Goal: Use online tool/utility

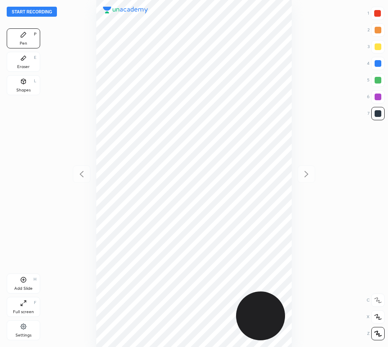
scroll to position [347, 254]
drag, startPoint x: 377, startPoint y: 8, endPoint x: 336, endPoint y: 33, distance: 48.0
click at [377, 10] on div at bounding box center [376, 13] width 13 height 13
drag, startPoint x: 379, startPoint y: 63, endPoint x: 368, endPoint y: 74, distance: 15.4
click at [378, 64] on div at bounding box center [377, 63] width 7 height 7
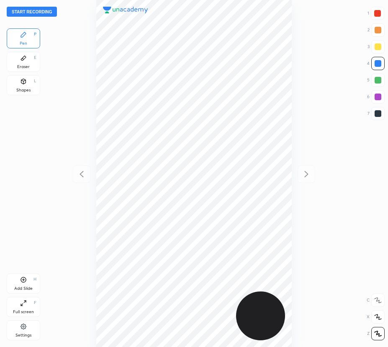
drag, startPoint x: 32, startPoint y: 59, endPoint x: 85, endPoint y: 49, distance: 54.0
click at [34, 60] on div "Eraser E" at bounding box center [23, 62] width 33 height 20
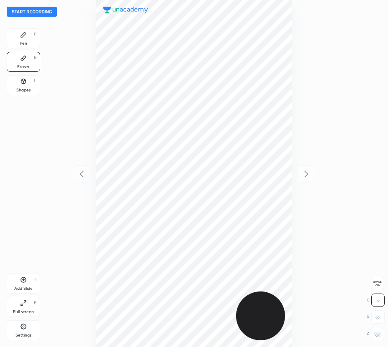
click at [18, 43] on div "Pen P" at bounding box center [23, 38] width 33 height 20
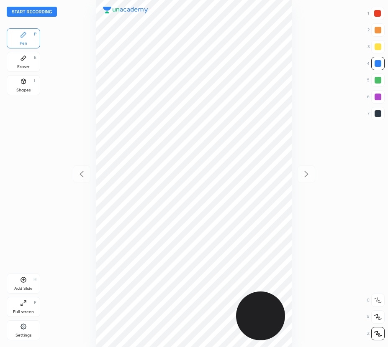
click at [23, 65] on div "Eraser E" at bounding box center [23, 62] width 33 height 20
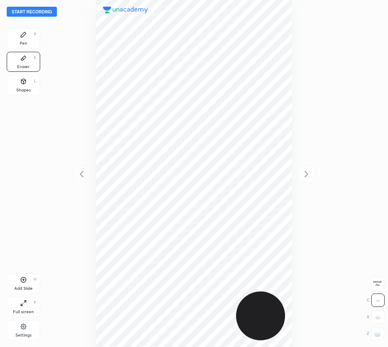
click at [377, 281] on span "Erase all" at bounding box center [377, 284] width 13 height 6
drag, startPoint x: 26, startPoint y: 39, endPoint x: 85, endPoint y: 55, distance: 61.2
click at [28, 42] on div "Pen P" at bounding box center [23, 38] width 33 height 20
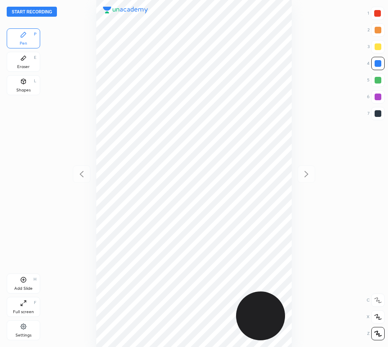
drag, startPoint x: 376, startPoint y: 16, endPoint x: 317, endPoint y: 33, distance: 61.3
click at [376, 16] on div at bounding box center [377, 13] width 7 height 7
